Goal: Task Accomplishment & Management: Manage account settings

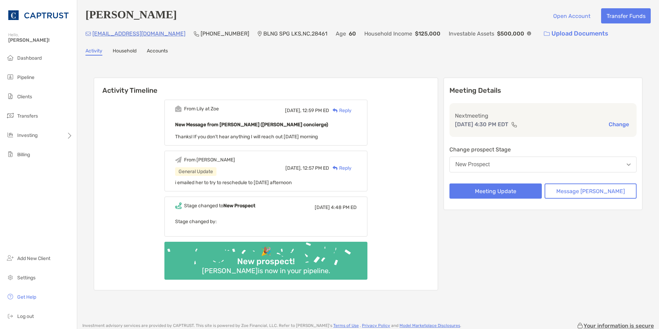
click at [584, 161] on button "New Prospect" at bounding box center [542, 164] width 187 height 16
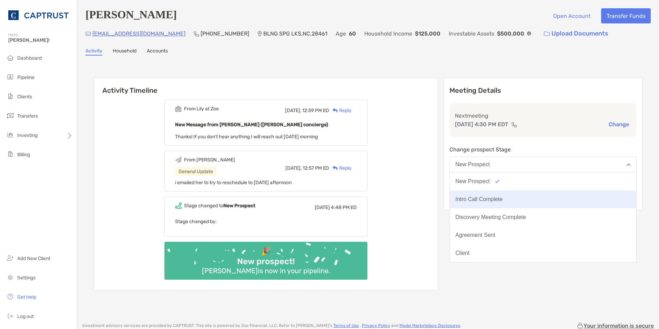
click at [537, 196] on button "Intro Call Complete" at bounding box center [543, 199] width 186 height 18
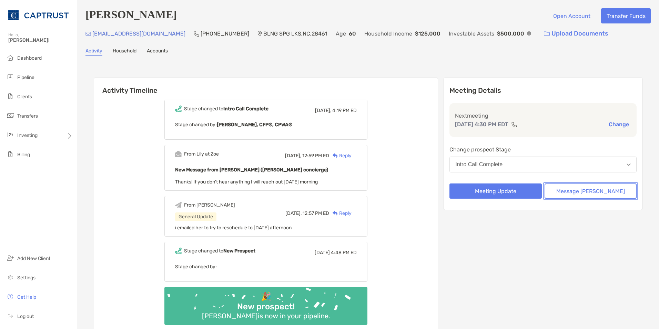
click at [574, 194] on button "Message [PERSON_NAME]" at bounding box center [590, 190] width 92 height 15
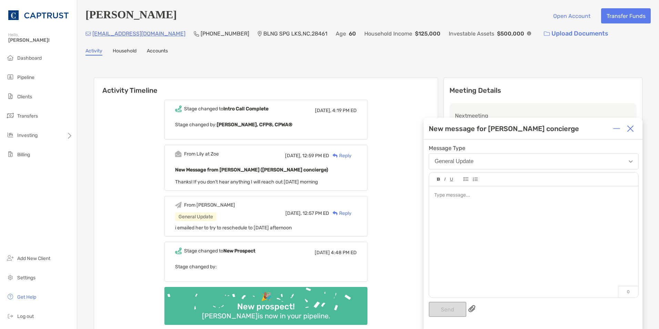
click at [485, 197] on div at bounding box center [533, 195] width 198 height 7
click at [450, 310] on button "Send" at bounding box center [448, 309] width 38 height 15
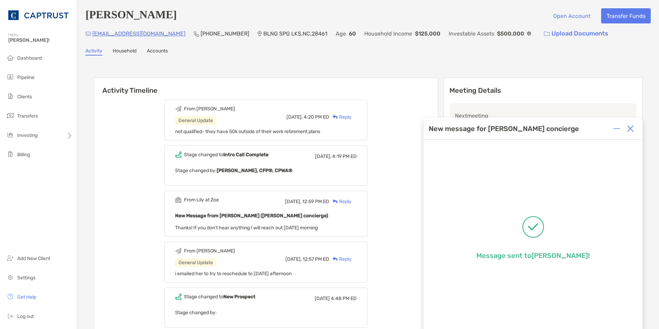
click at [631, 128] on img at bounding box center [630, 128] width 7 height 7
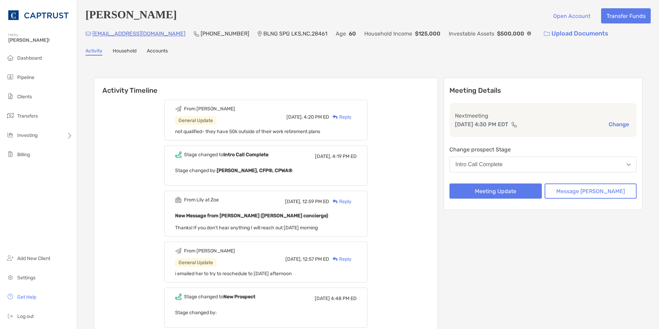
click at [575, 167] on button "Intro Call Complete" at bounding box center [542, 164] width 187 height 16
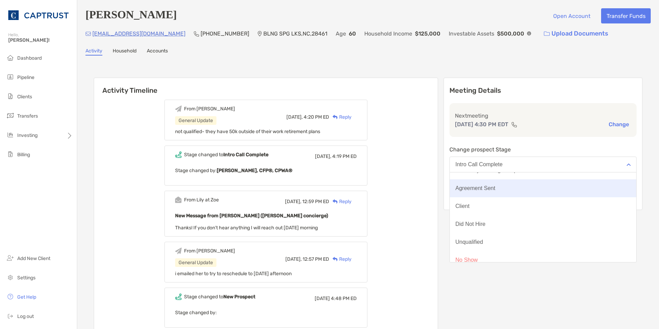
scroll to position [54, 0]
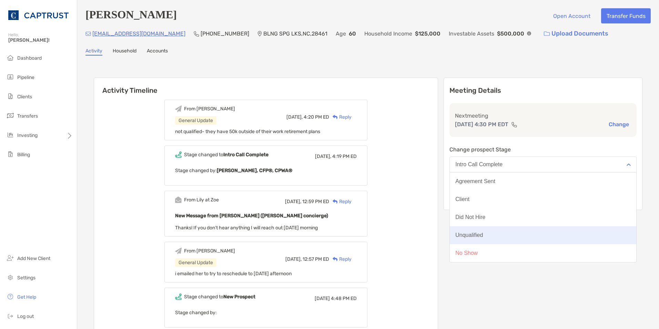
click at [519, 238] on button "Unqualified" at bounding box center [543, 235] width 186 height 18
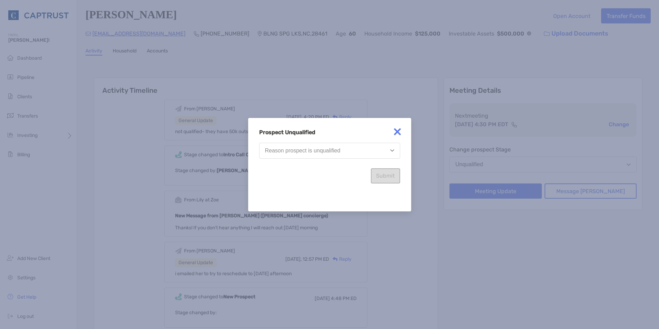
click at [354, 150] on button "Reason prospect is unqualified" at bounding box center [329, 151] width 141 height 16
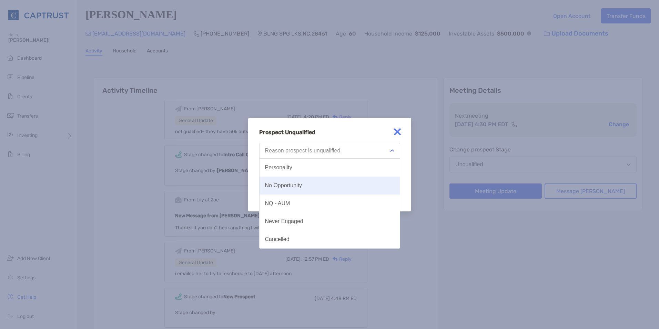
click at [307, 187] on button "No Opportunity" at bounding box center [329, 185] width 140 height 18
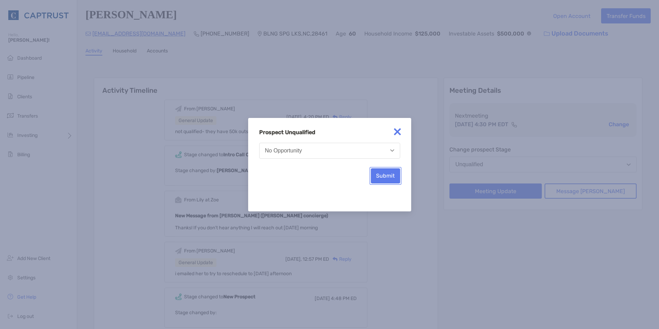
click at [378, 179] on button "Submit" at bounding box center [385, 175] width 29 height 15
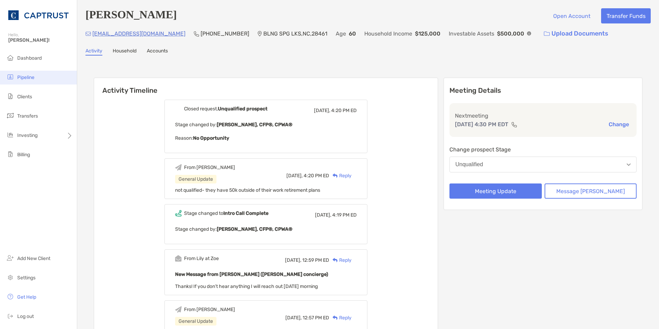
click at [32, 77] on span "Pipeline" at bounding box center [25, 77] width 17 height 6
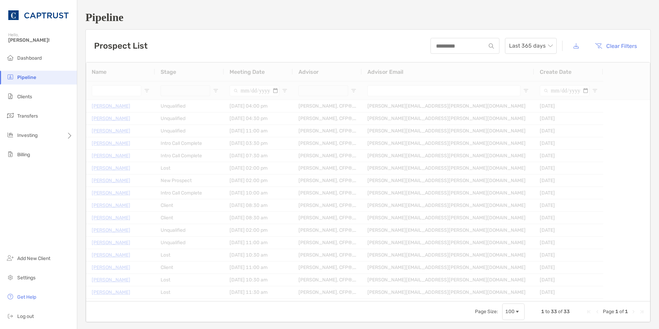
type input "**********"
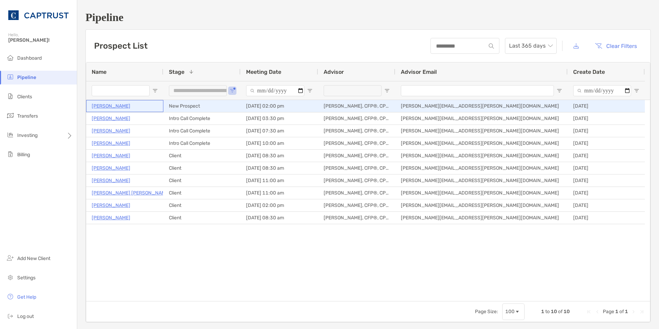
click at [109, 106] on p "[PERSON_NAME]" at bounding box center [111, 106] width 39 height 9
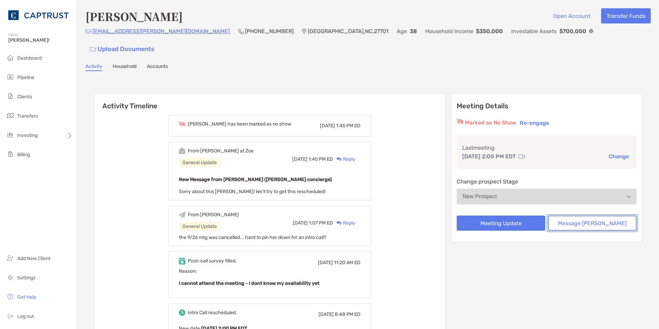
click at [600, 215] on button "Message [PERSON_NAME]" at bounding box center [592, 222] width 89 height 15
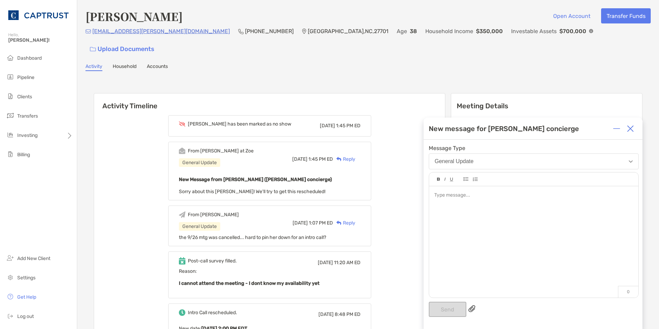
click at [508, 202] on div at bounding box center [533, 238] width 209 height 104
click at [446, 307] on button "Send" at bounding box center [448, 309] width 38 height 15
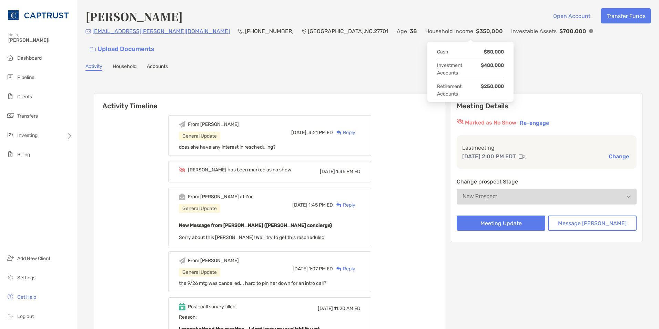
click at [589, 33] on img at bounding box center [591, 31] width 4 height 4
click at [623, 215] on button "Message [PERSON_NAME]" at bounding box center [592, 222] width 89 height 15
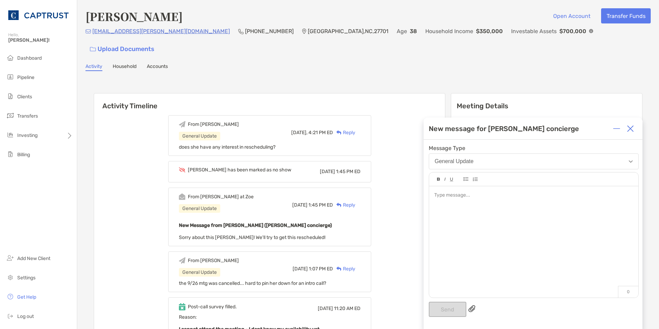
click at [479, 203] on div at bounding box center [533, 238] width 209 height 104
click at [453, 311] on button "Send" at bounding box center [448, 309] width 38 height 15
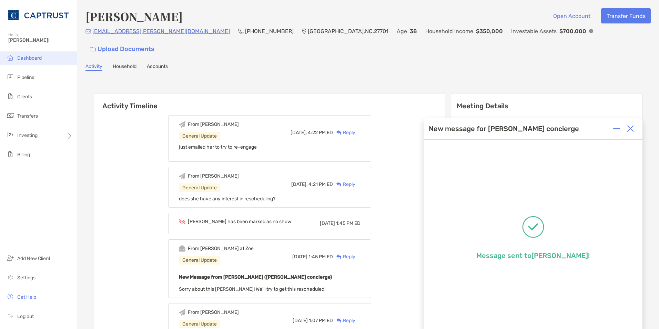
click at [49, 62] on li "Dashboard" at bounding box center [38, 58] width 77 height 14
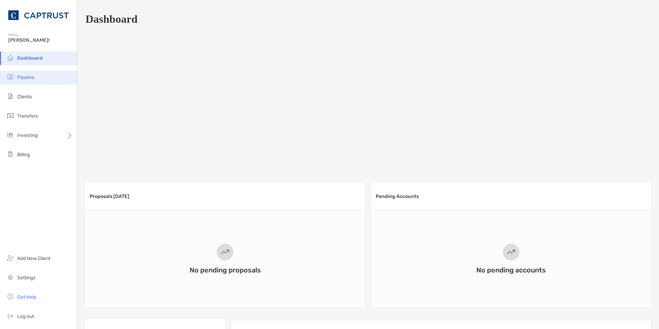
click at [42, 80] on li "Pipeline" at bounding box center [38, 78] width 77 height 14
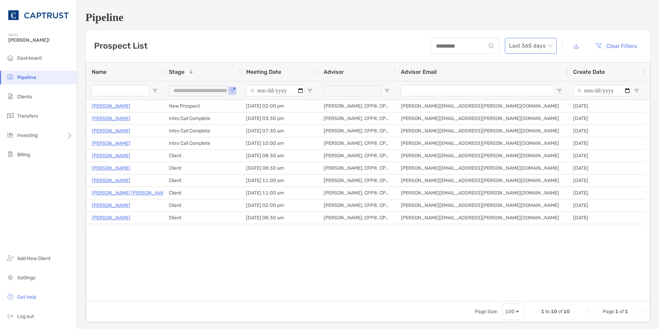
click at [544, 47] on span "Last 365 days" at bounding box center [530, 45] width 43 height 15
click at [521, 84] on div "2025" at bounding box center [525, 83] width 41 height 9
